Goal: Find specific page/section: Find specific page/section

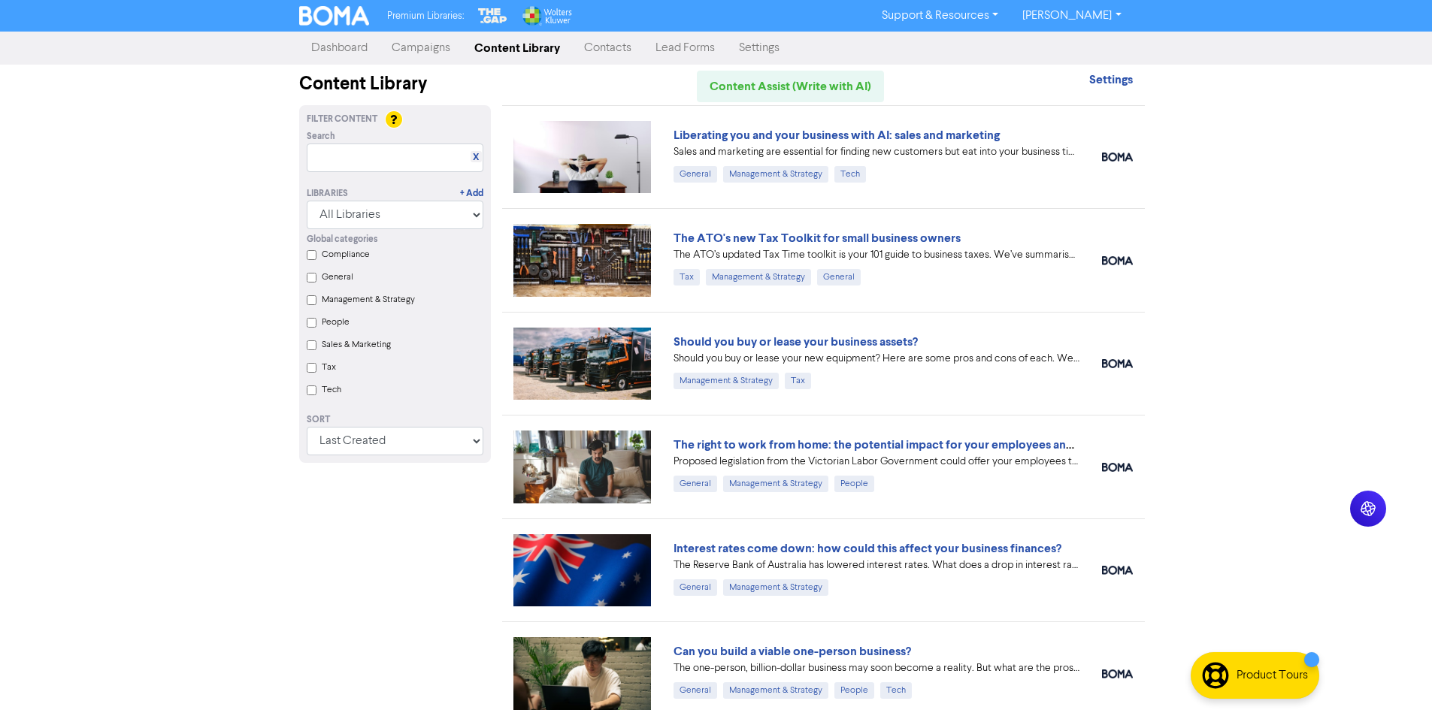
click at [1191, 235] on div "Premium Libraries: Support & Resources Video Tutorials FAQ & Guides Marketing E…" at bounding box center [716, 355] width 1432 height 710
click at [353, 513] on div "Filter Content Search X Libraries + Add All Libraries BOMA Other Partners The G…" at bounding box center [395, 621] width 214 height 1033
click at [140, 335] on div "Premium Libraries: Support & Resources Video Tutorials FAQ & Guides Marketing E…" at bounding box center [716, 355] width 1432 height 710
click at [473, 563] on div "Filter Content Search X Libraries + Add All Libraries BOMA Other Partners The G…" at bounding box center [395, 621] width 214 height 1033
click at [461, 599] on div "Filter Content Search X Libraries + Add All Libraries BOMA Other Partners The G…" at bounding box center [395, 621] width 214 height 1033
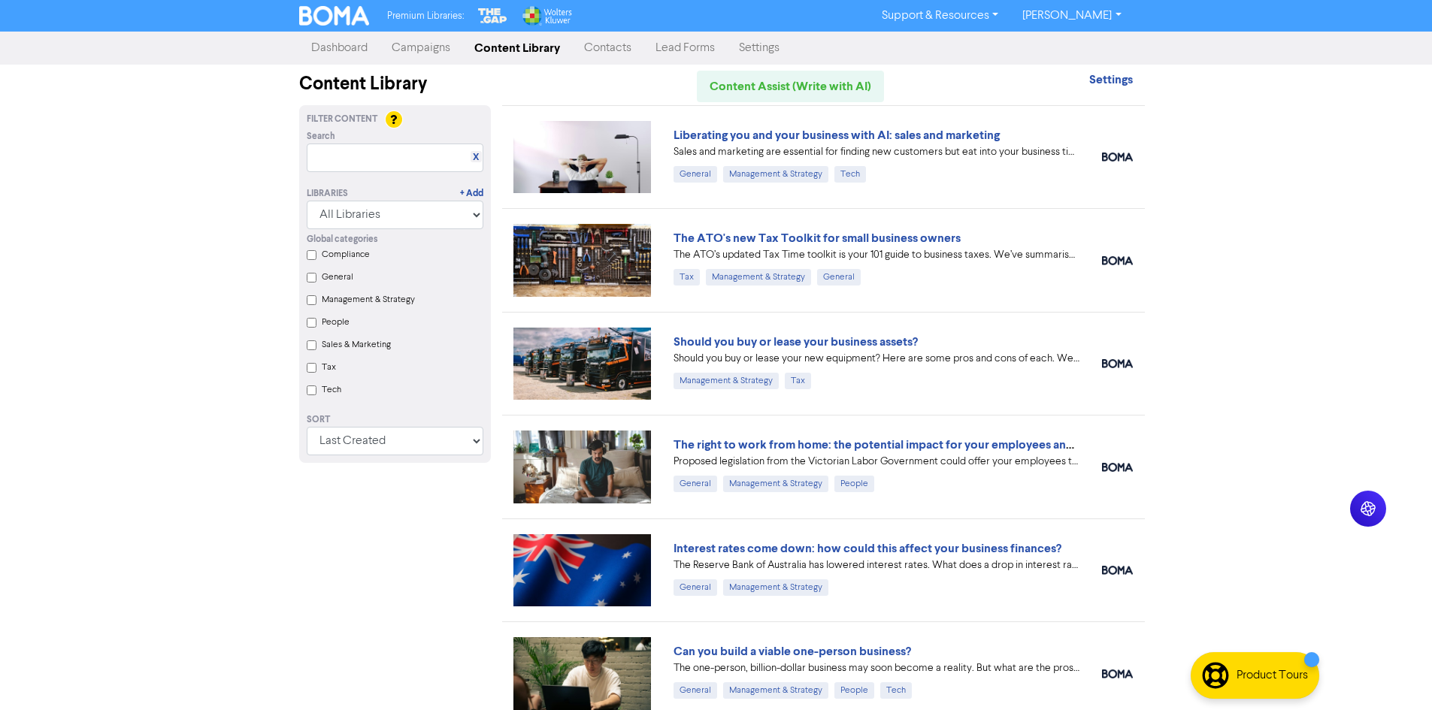
click at [472, 533] on div "Filter Content Search X Libraries + Add All Libraries BOMA Other Partners The G…" at bounding box center [395, 621] width 214 height 1033
click at [271, 268] on div "Premium Libraries: Support & Resources Video Tutorials FAQ & Guides Marketing E…" at bounding box center [716, 355] width 1432 height 710
click at [446, 579] on div "Filter Content Search X Libraries + Add All Libraries BOMA Other Partners The G…" at bounding box center [395, 621] width 214 height 1033
click at [469, 586] on div "Filter Content Search X Libraries + Add All Libraries BOMA Other Partners The G…" at bounding box center [395, 621] width 214 height 1033
